Goal: Information Seeking & Learning: Learn about a topic

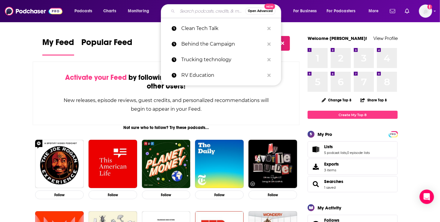
click at [198, 12] on input "Search podcasts, credits, & more..." at bounding box center [212, 11] width 68 height 10
click at [199, 26] on p "Clean Tech Talk" at bounding box center [222, 29] width 83 height 16
type input "Clean Tech Talk"
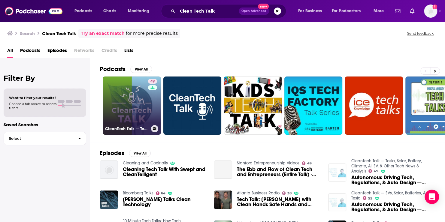
click at [130, 102] on link "49 CleanTech Talk — Tesla, Solar, Battery, Climate, AI, EV, & Other Tech News &…" at bounding box center [132, 106] width 58 height 58
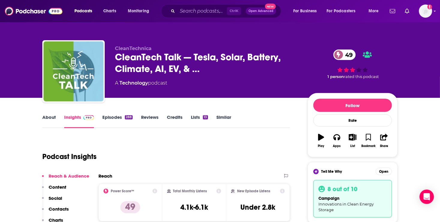
scroll to position [5, 0]
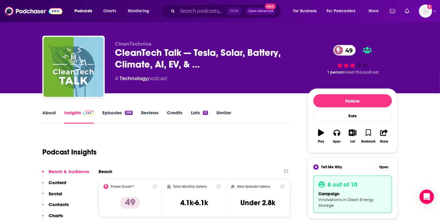
click at [120, 111] on link "Episodes 288" at bounding box center [117, 117] width 30 height 14
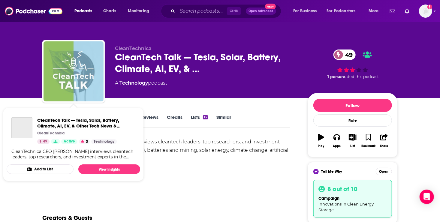
click at [72, 76] on img "CleanTech Talk — Tesla, Solar, Battery, Climate, AI, EV, & Other Tech News & An…" at bounding box center [74, 71] width 60 height 60
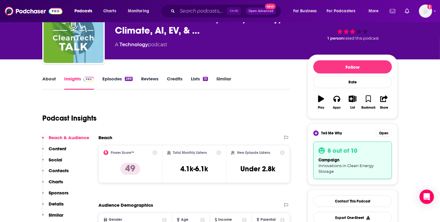
scroll to position [41, 0]
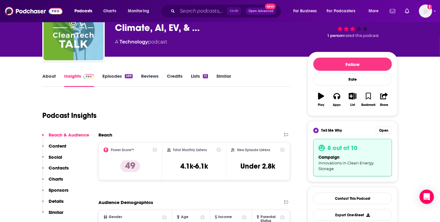
click at [116, 75] on link "Episodes 288" at bounding box center [117, 80] width 30 height 14
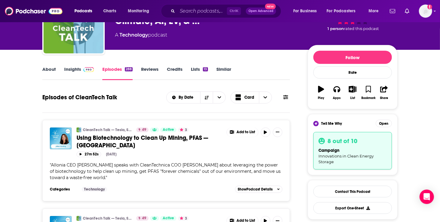
scroll to position [51, 0]
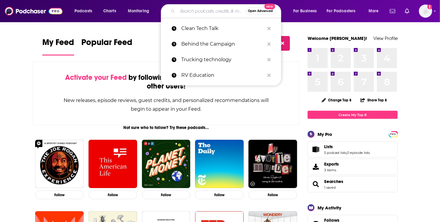
click at [183, 10] on input "Search podcasts, credits, & more..." at bounding box center [212, 11] width 68 height 10
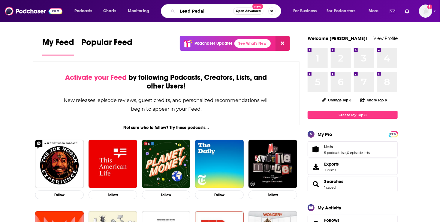
type input "Lead Pedal"
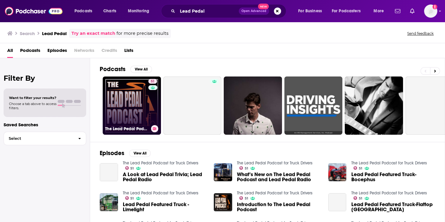
click at [131, 110] on link "51 The Lead Pedal Podcast for Truck Drivers" at bounding box center [132, 106] width 58 height 58
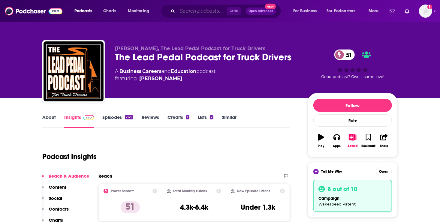
click at [182, 12] on input "Search podcasts, credits, & more..." at bounding box center [203, 11] width 50 height 10
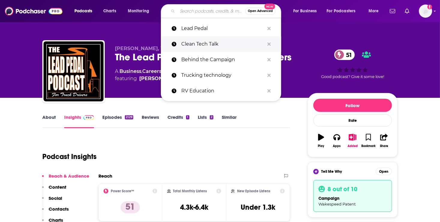
click at [199, 43] on p "Clean Tech Talk" at bounding box center [222, 44] width 83 height 16
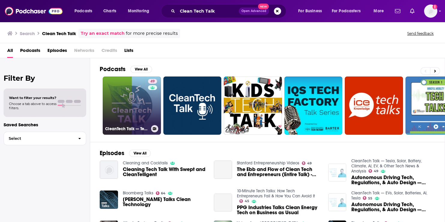
click at [128, 111] on link "49 CleanTech Talk — Tesla, Solar, Battery, Climate, AI, EV, & Other Tech News &…" at bounding box center [132, 106] width 58 height 58
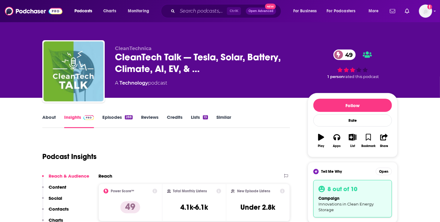
click at [116, 117] on link "Episodes 288" at bounding box center [117, 121] width 30 height 14
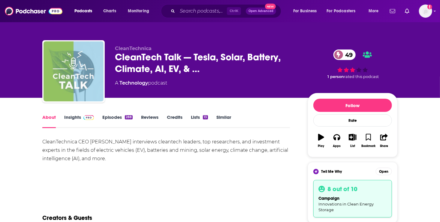
click at [74, 71] on img "CleanTech Talk — Tesla, Solar, Battery, Climate, AI, EV, & Other Tech News & An…" at bounding box center [74, 71] width 60 height 60
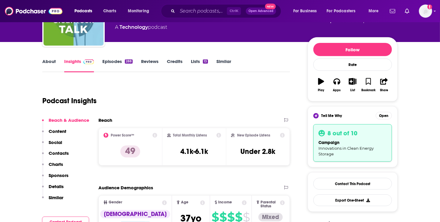
scroll to position [83, 0]
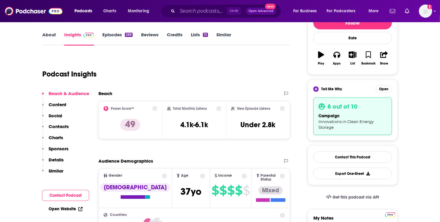
click at [60, 159] on p "Details" at bounding box center [56, 160] width 15 height 6
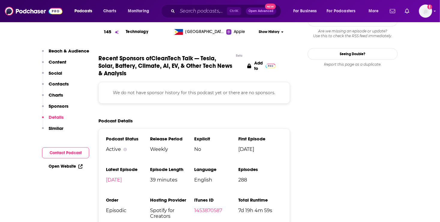
scroll to position [647, 0]
